Goal: Task Accomplishment & Management: Use online tool/utility

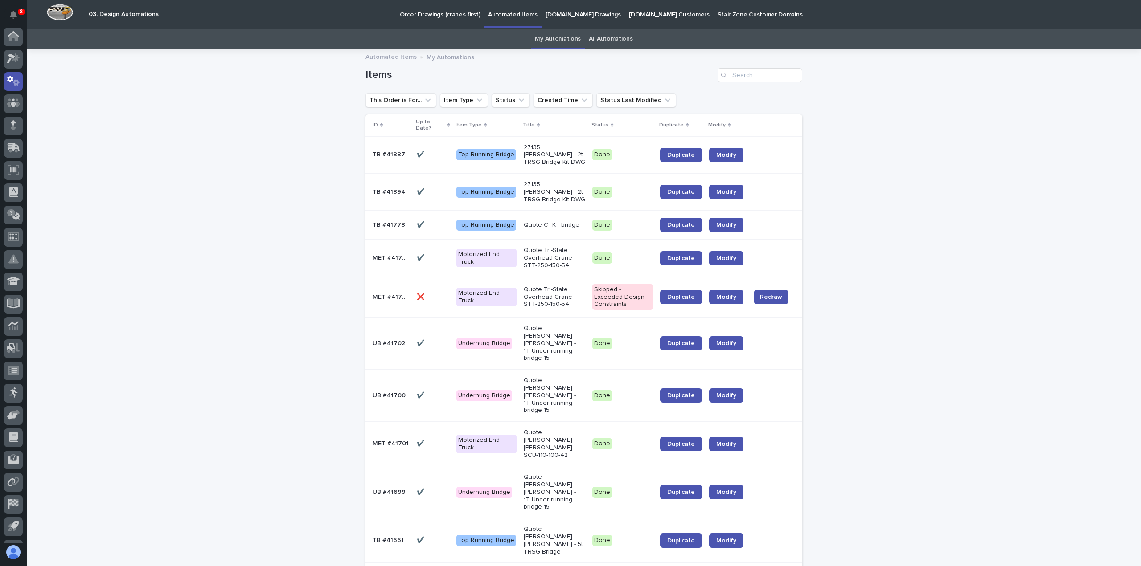
scroll to position [41, 0]
click at [10, 36] on icon at bounding box center [10, 38] width 6 height 7
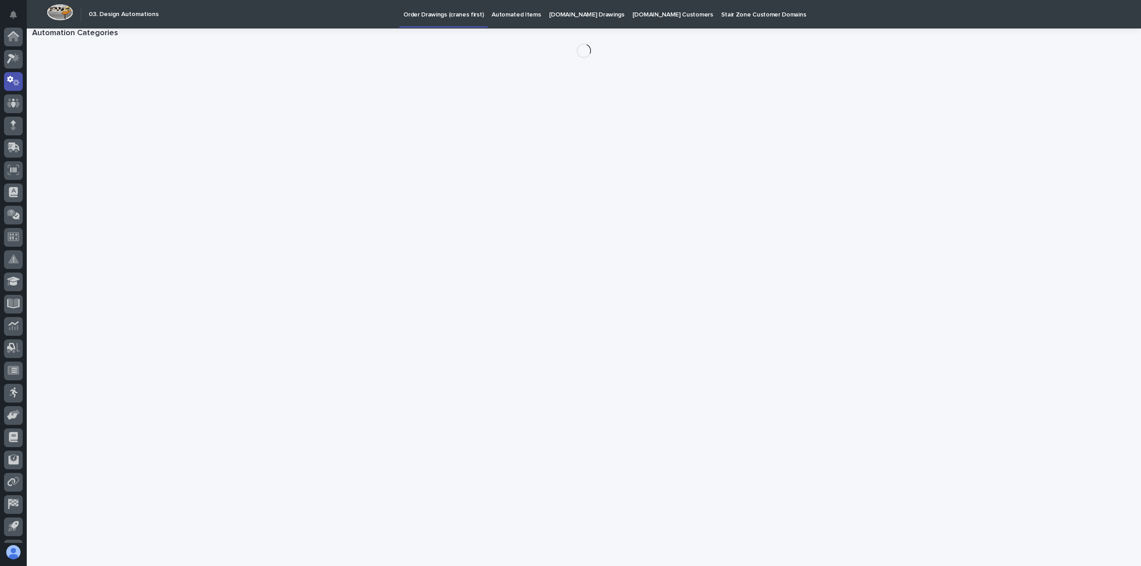
scroll to position [41, 0]
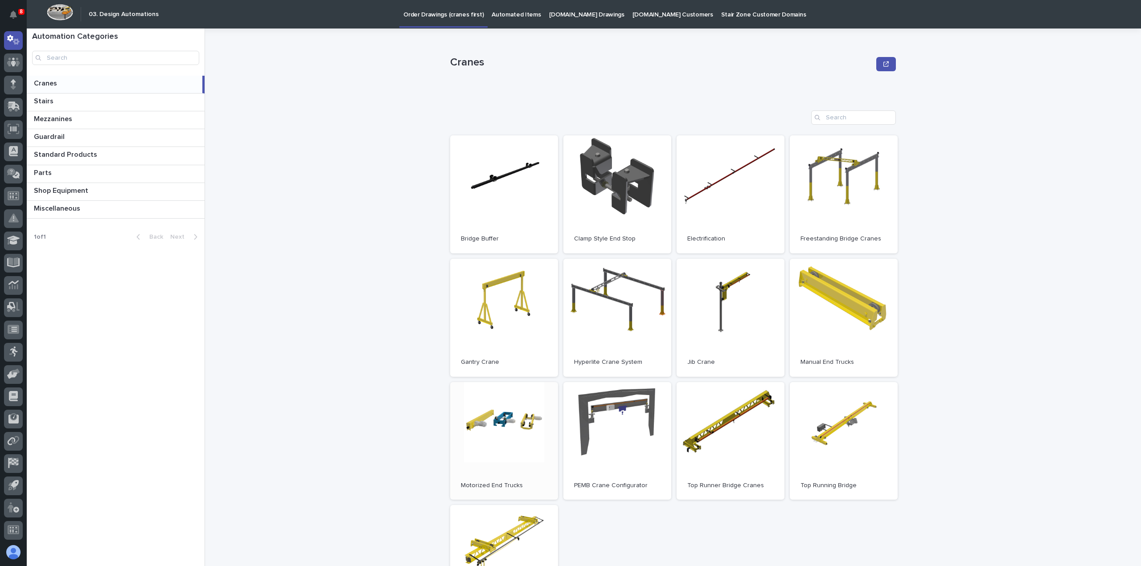
click at [505, 424] on link "Open" at bounding box center [504, 441] width 108 height 118
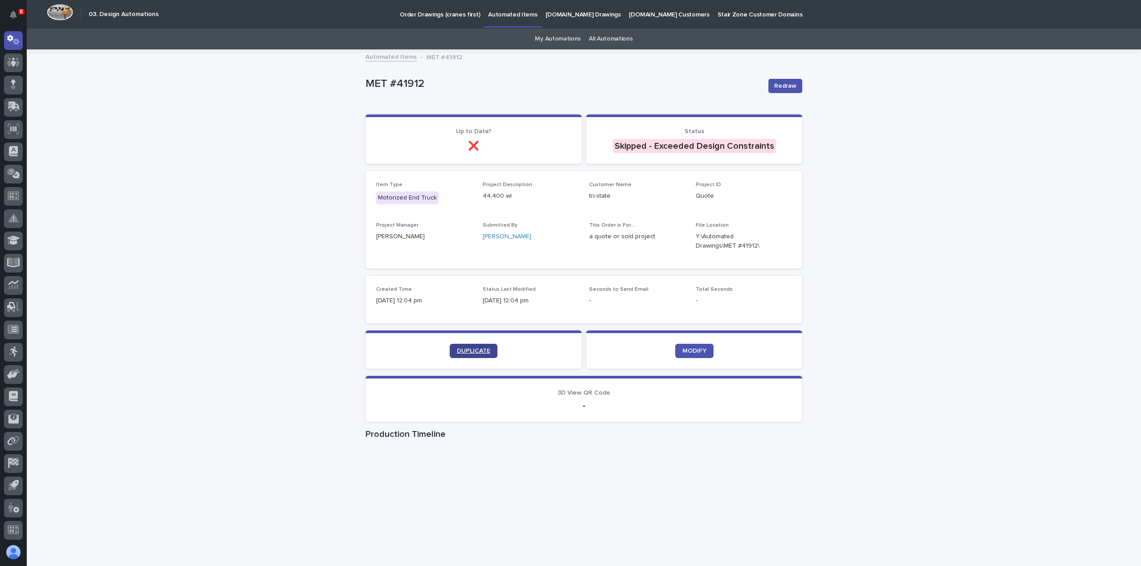
click at [467, 350] on span "DUPLICATE" at bounding box center [473, 351] width 33 height 6
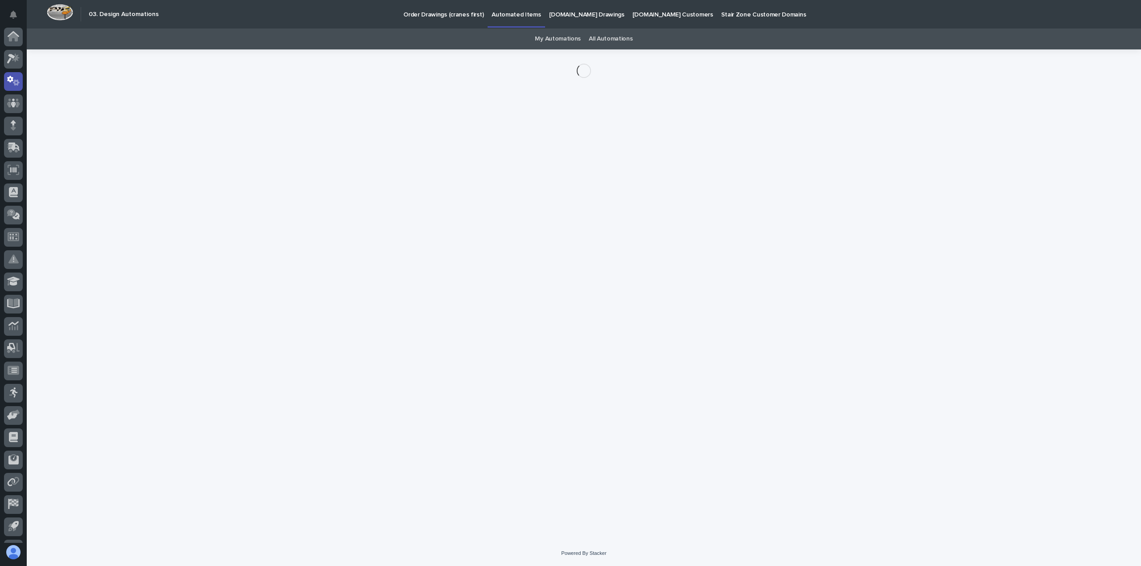
scroll to position [41, 0]
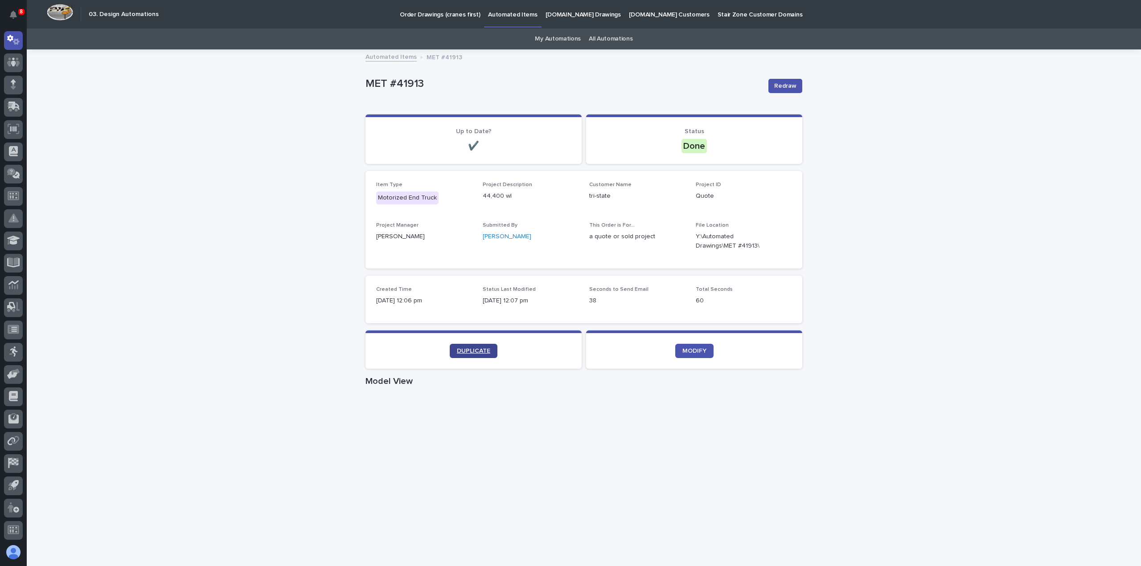
click at [468, 347] on link "DUPLICATE" at bounding box center [474, 351] width 48 height 14
